Goal: Find specific page/section: Find specific page/section

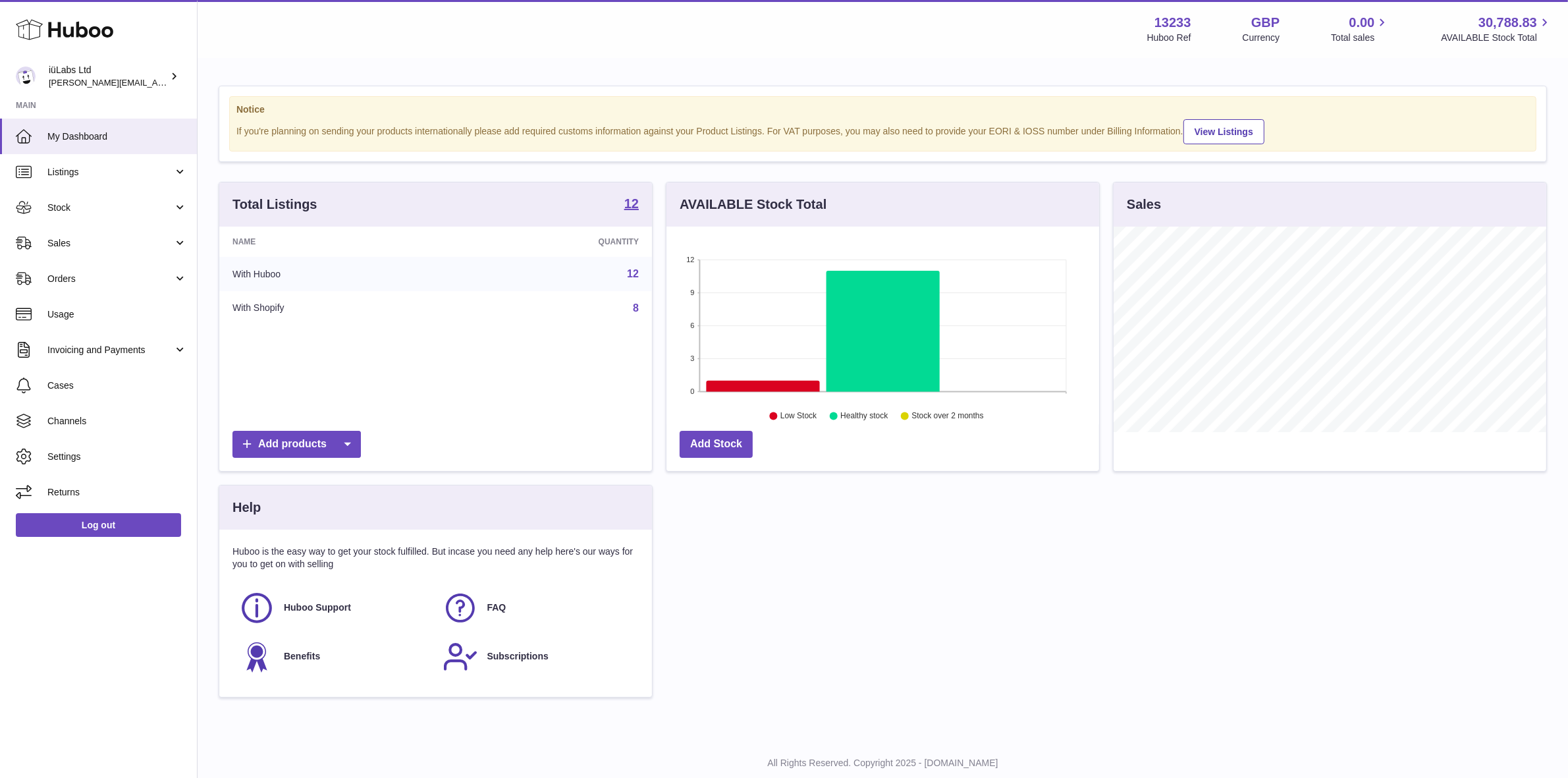
scroll to position [205, 433]
click at [127, 234] on link "Sales" at bounding box center [98, 243] width 197 height 36
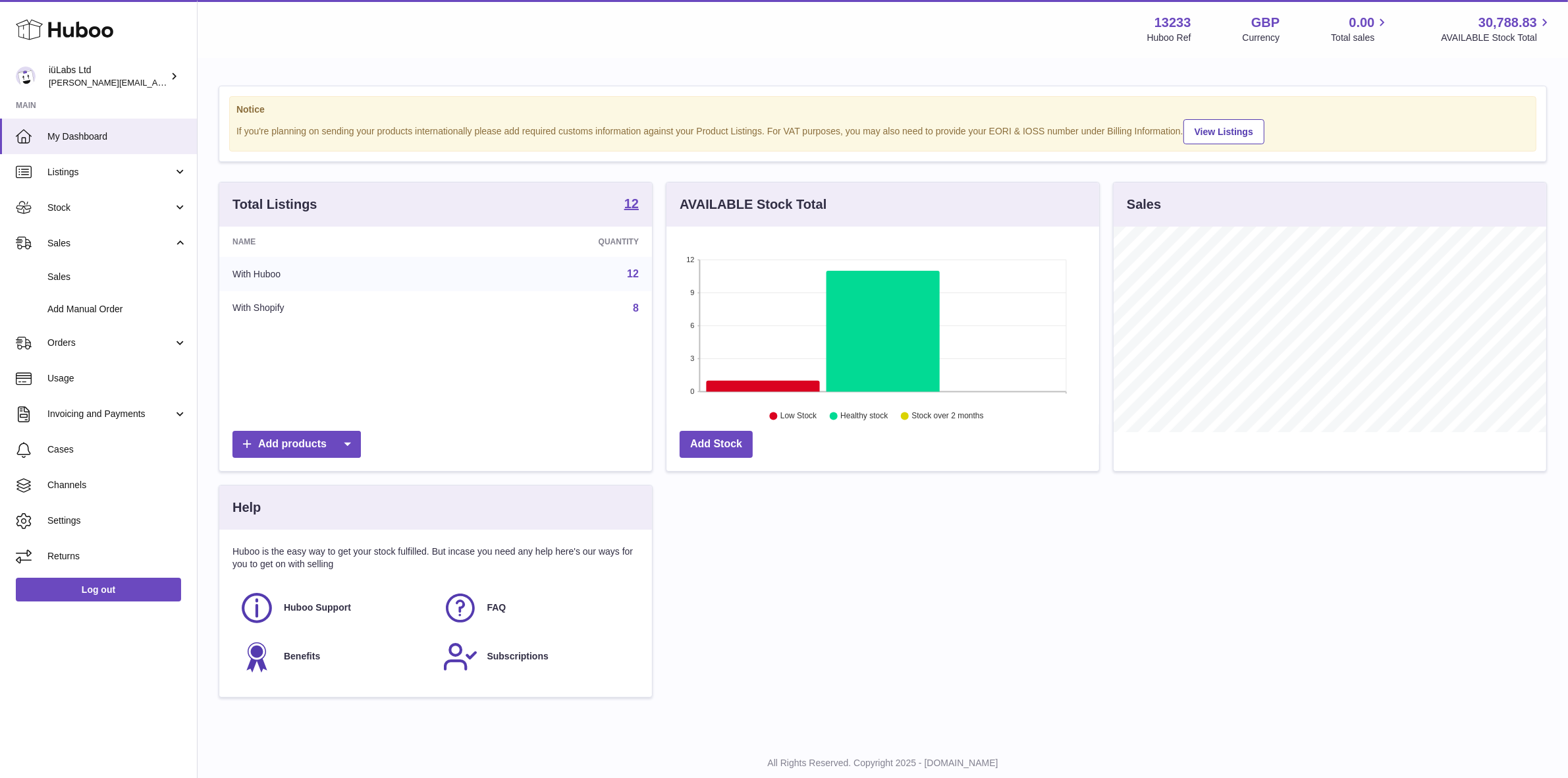
drag, startPoint x: 127, startPoint y: 282, endPoint x: 255, endPoint y: 319, distance: 133.2
click at [128, 284] on link "Sales" at bounding box center [98, 277] width 197 height 33
